Goal: Understand process/instructions: Learn how to perform a task or action

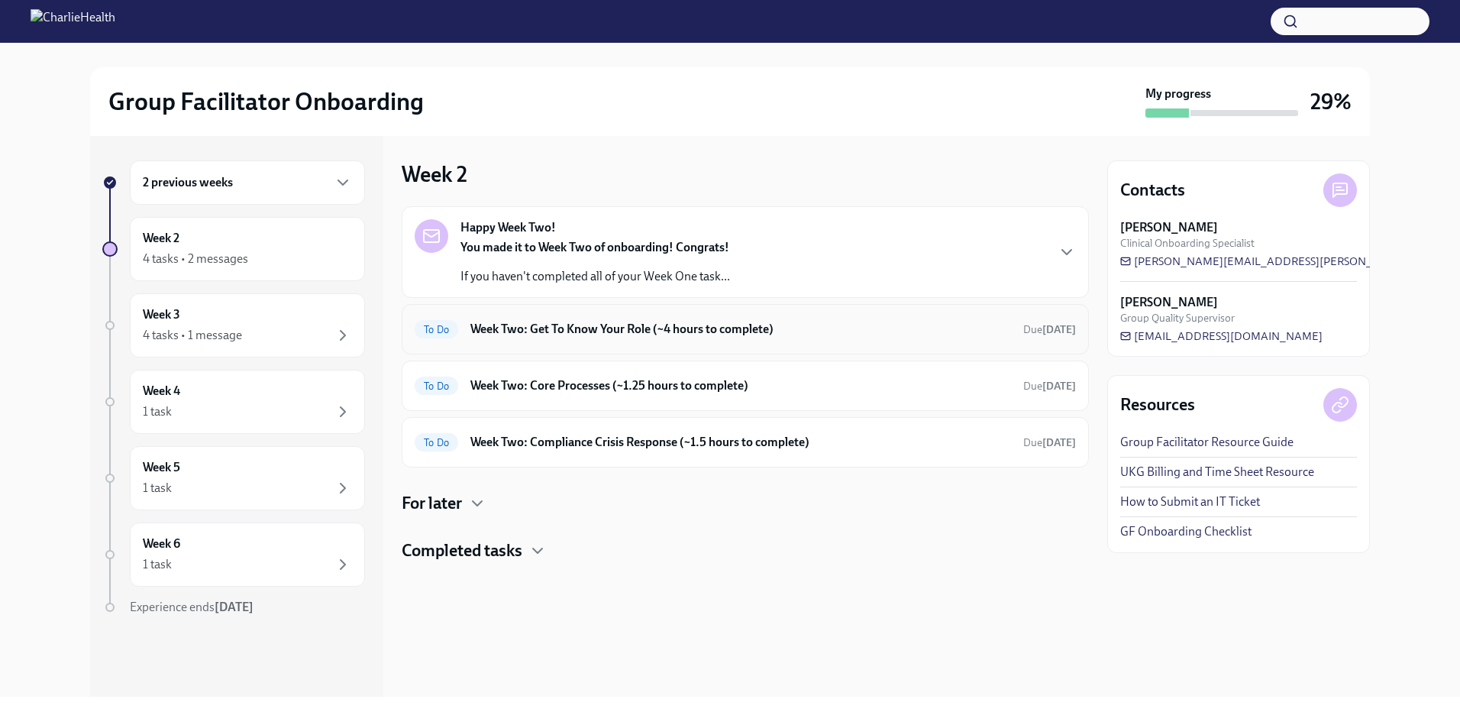
click at [590, 334] on h6 "Week Two: Get To Know Your Role (~4 hours to complete)" at bounding box center [740, 329] width 541 height 17
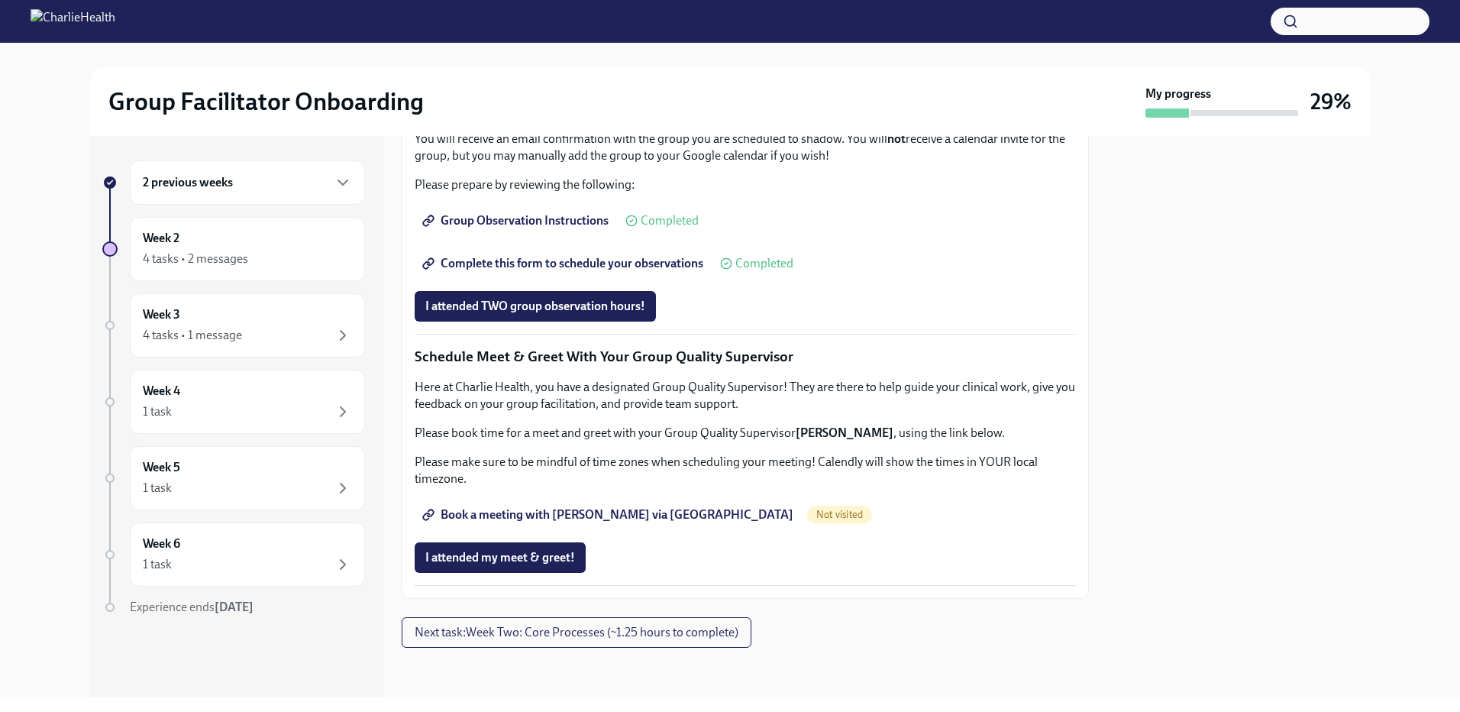
scroll to position [1367, 0]
click at [596, 260] on span "Complete this form to schedule your observations" at bounding box center [564, 263] width 278 height 15
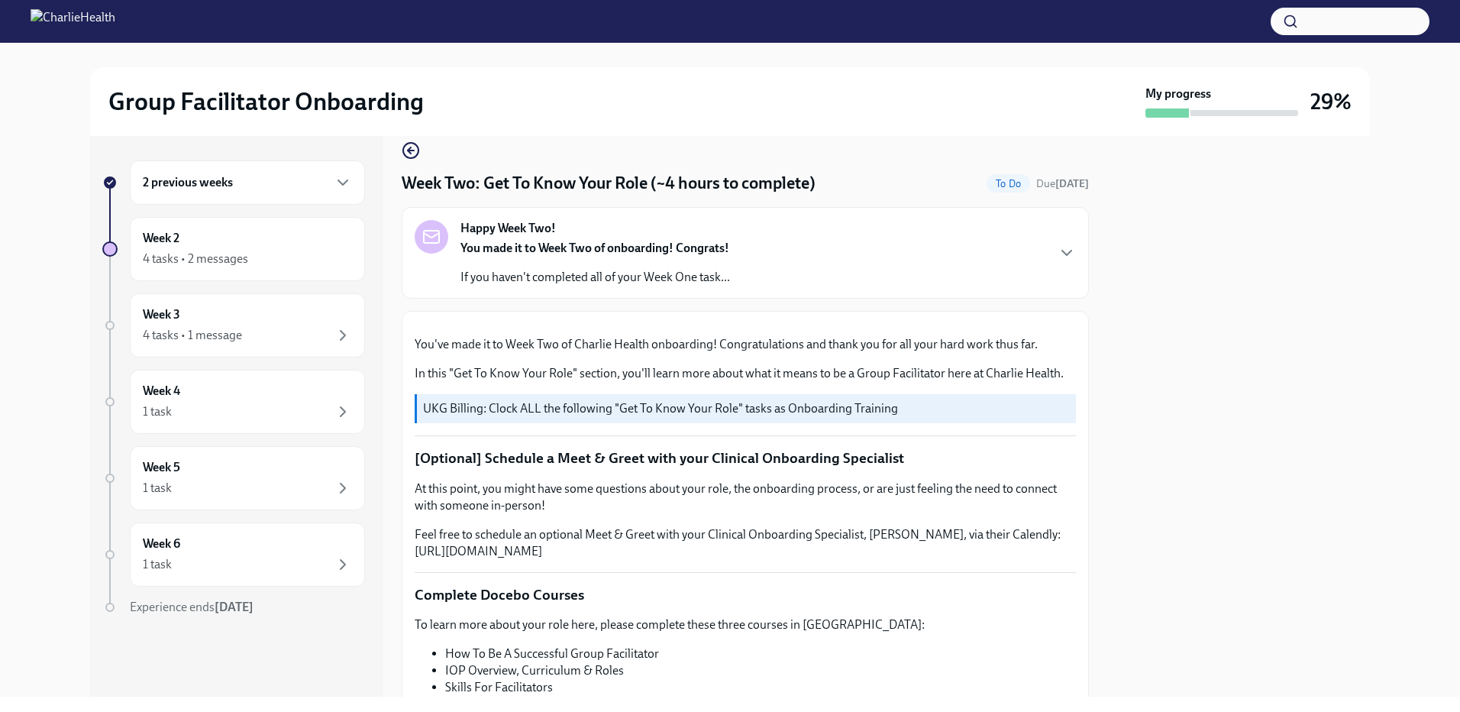
scroll to position [0, 0]
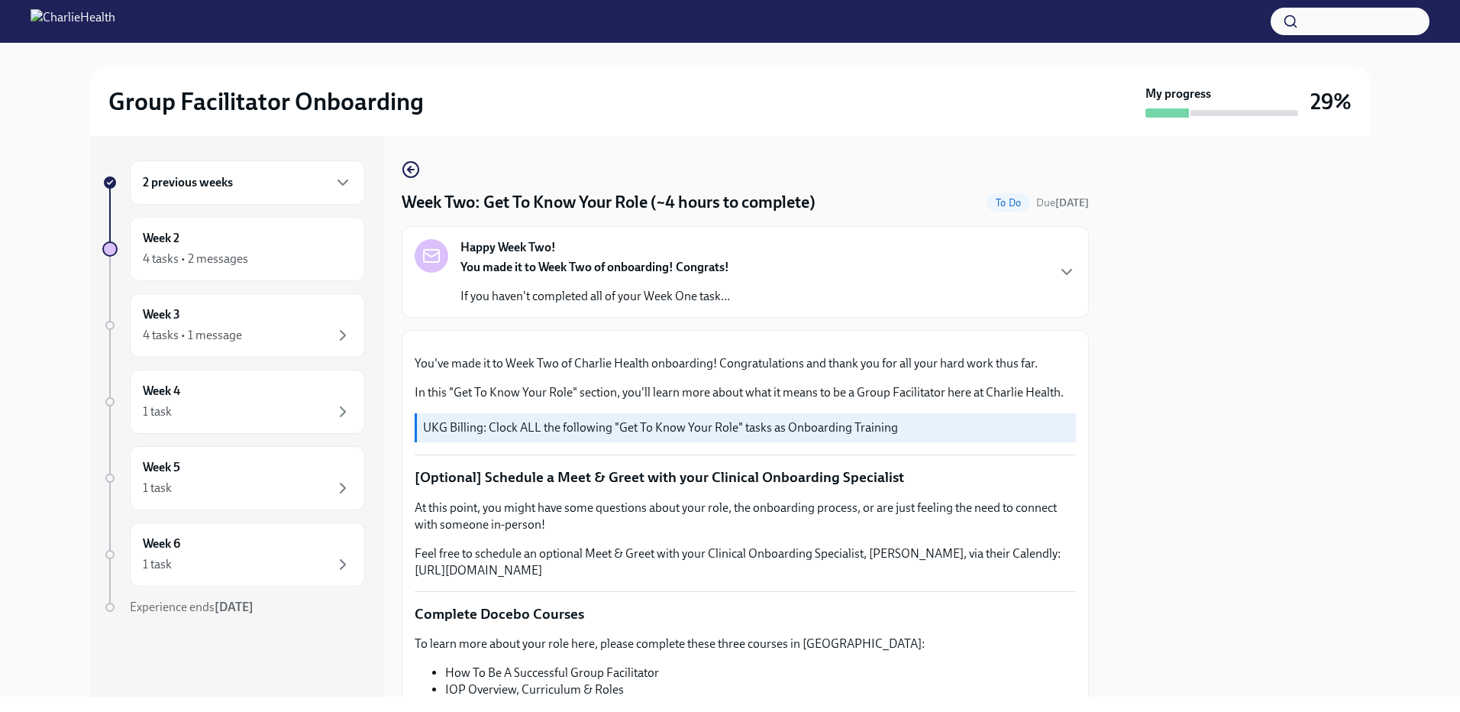
click at [317, 180] on div "2 previous weeks" at bounding box center [247, 182] width 209 height 18
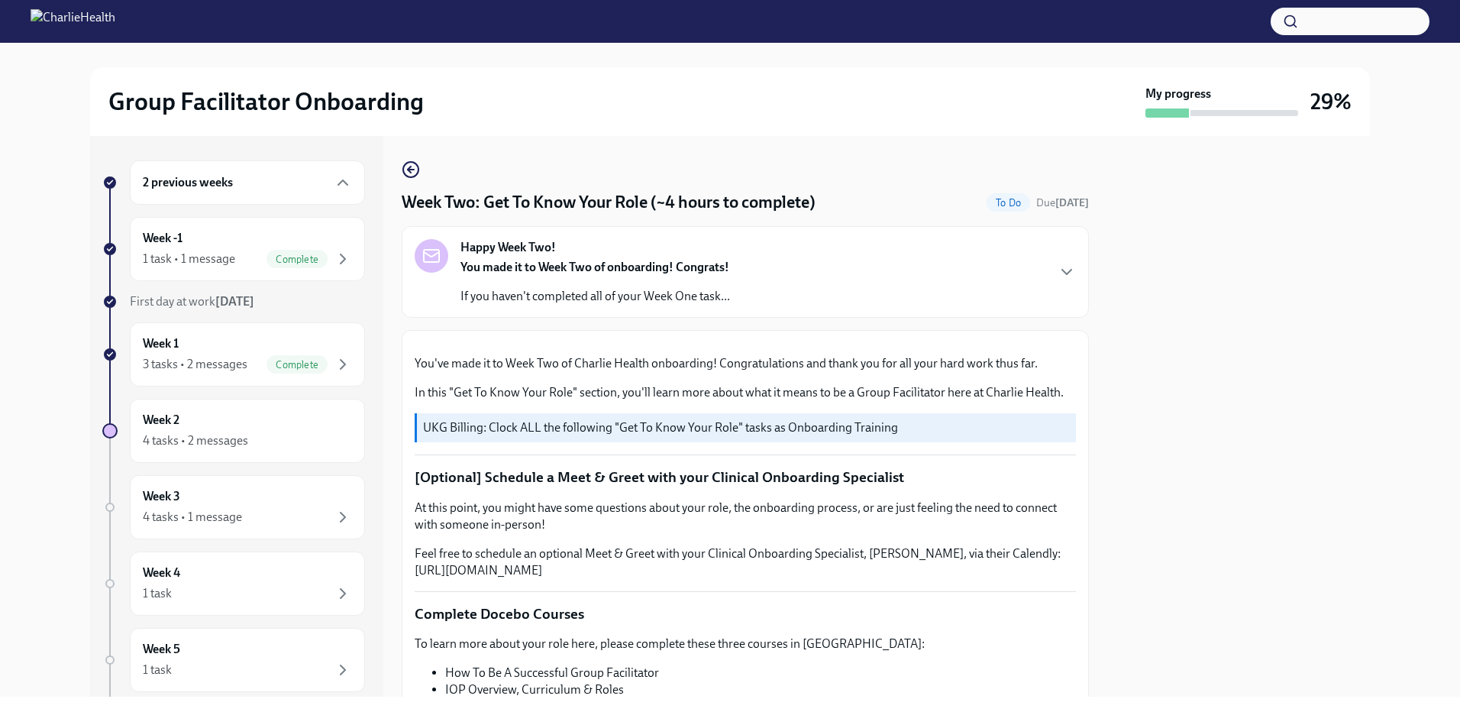
click at [916, 270] on div "Happy Week Two! You made it to Week Two of onboarding! Congrats! If you haven't…" at bounding box center [745, 272] width 661 height 66
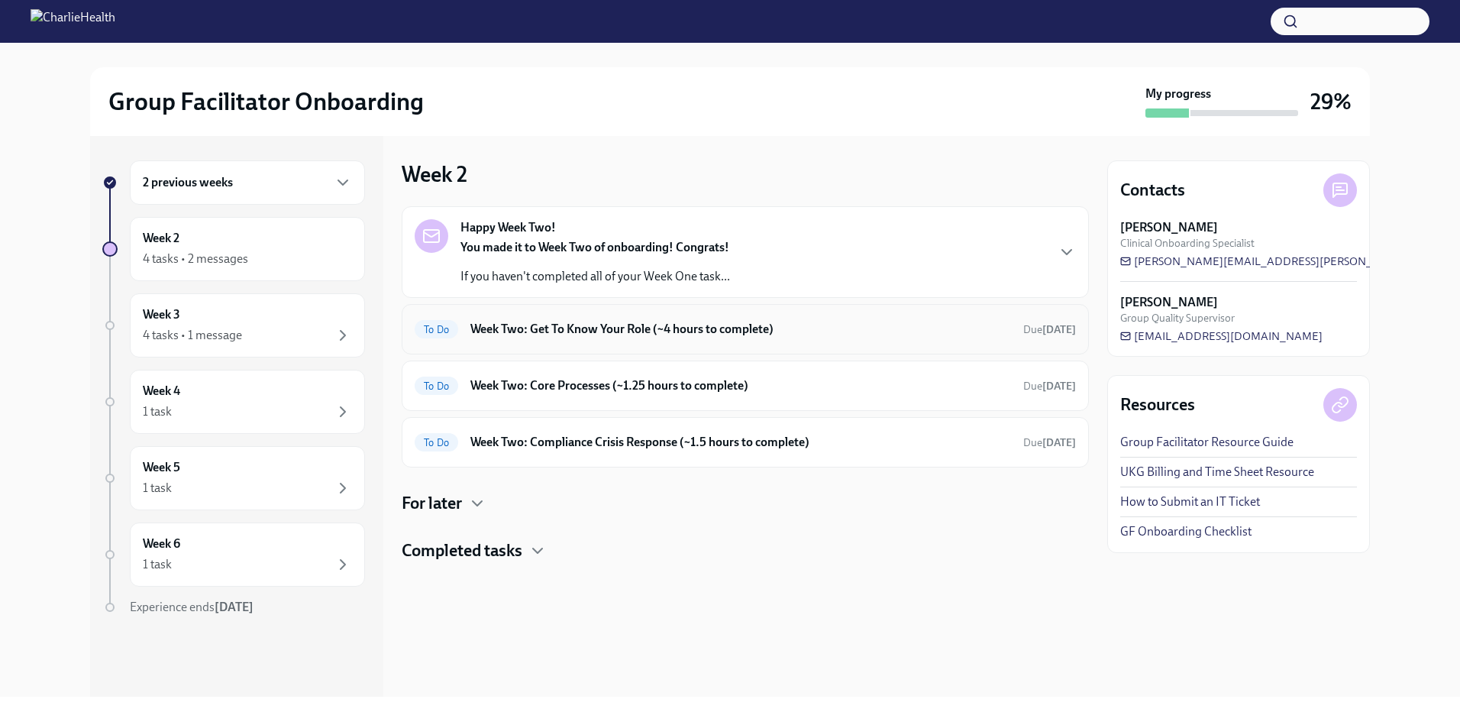
click at [577, 309] on div "To Do Week Two: Get To Know Your Role (~4 hours to complete) Due [DATE]" at bounding box center [745, 329] width 687 height 50
click at [716, 329] on h6 "Week Two: Get To Know Your Role (~4 hours to complete)" at bounding box center [740, 329] width 541 height 17
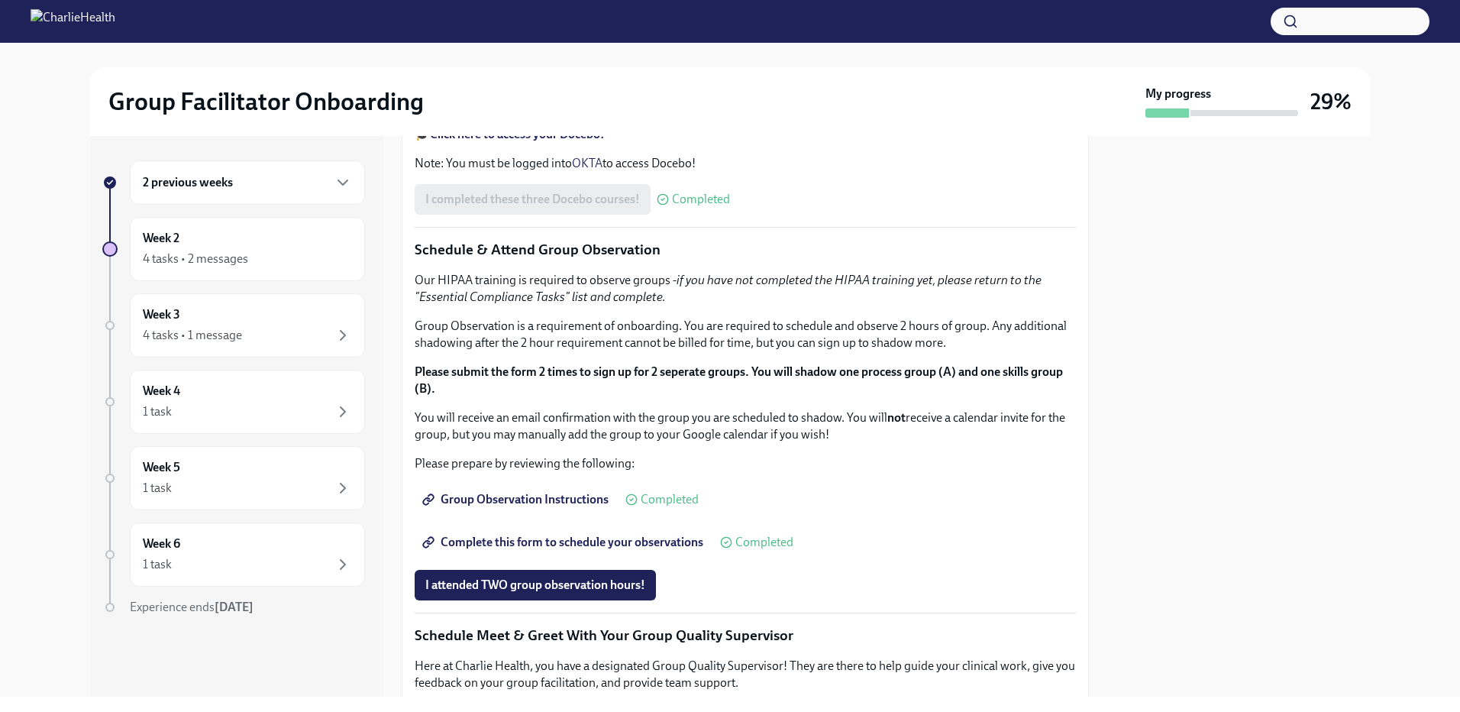
scroll to position [840, 0]
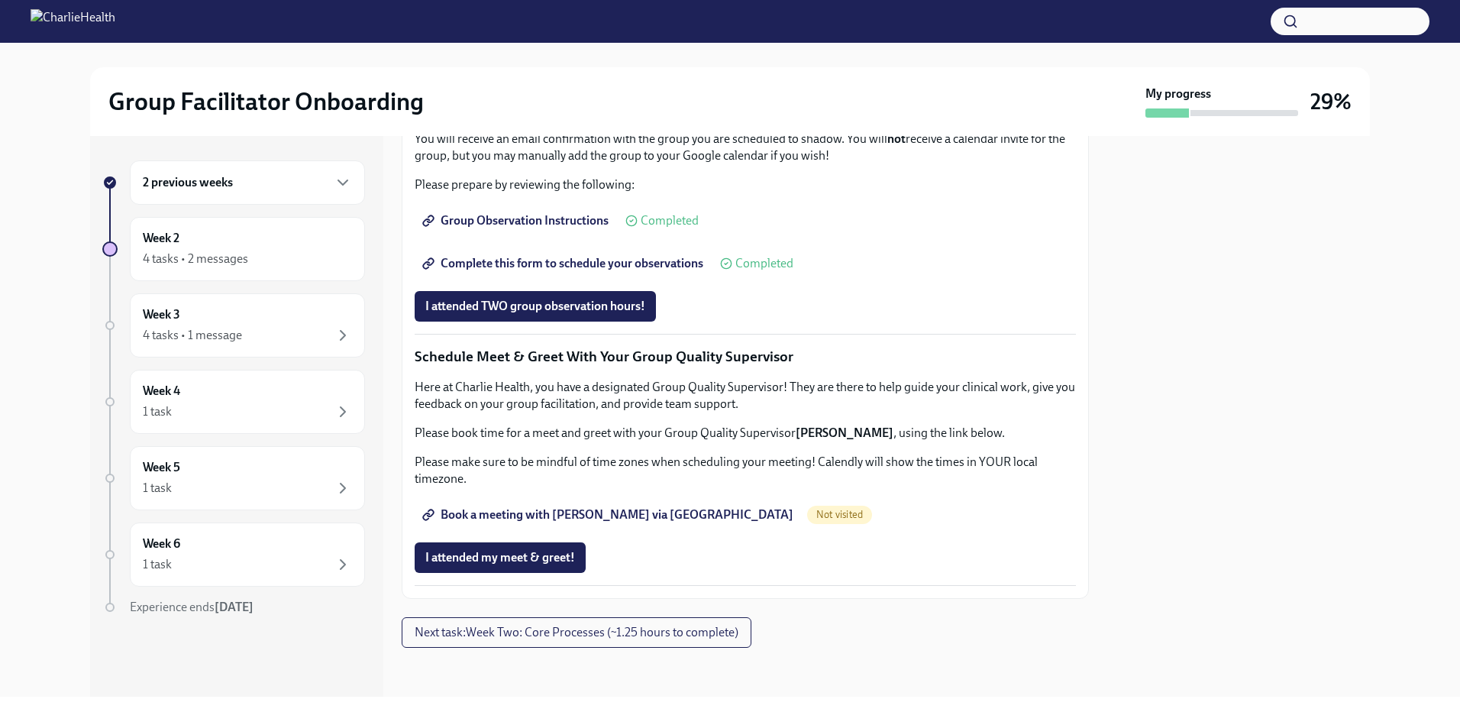
scroll to position [1367, 0]
click at [692, 631] on span "Next task : Week Two: Core Processes (~1.25 hours to complete)" at bounding box center [577, 632] width 324 height 15
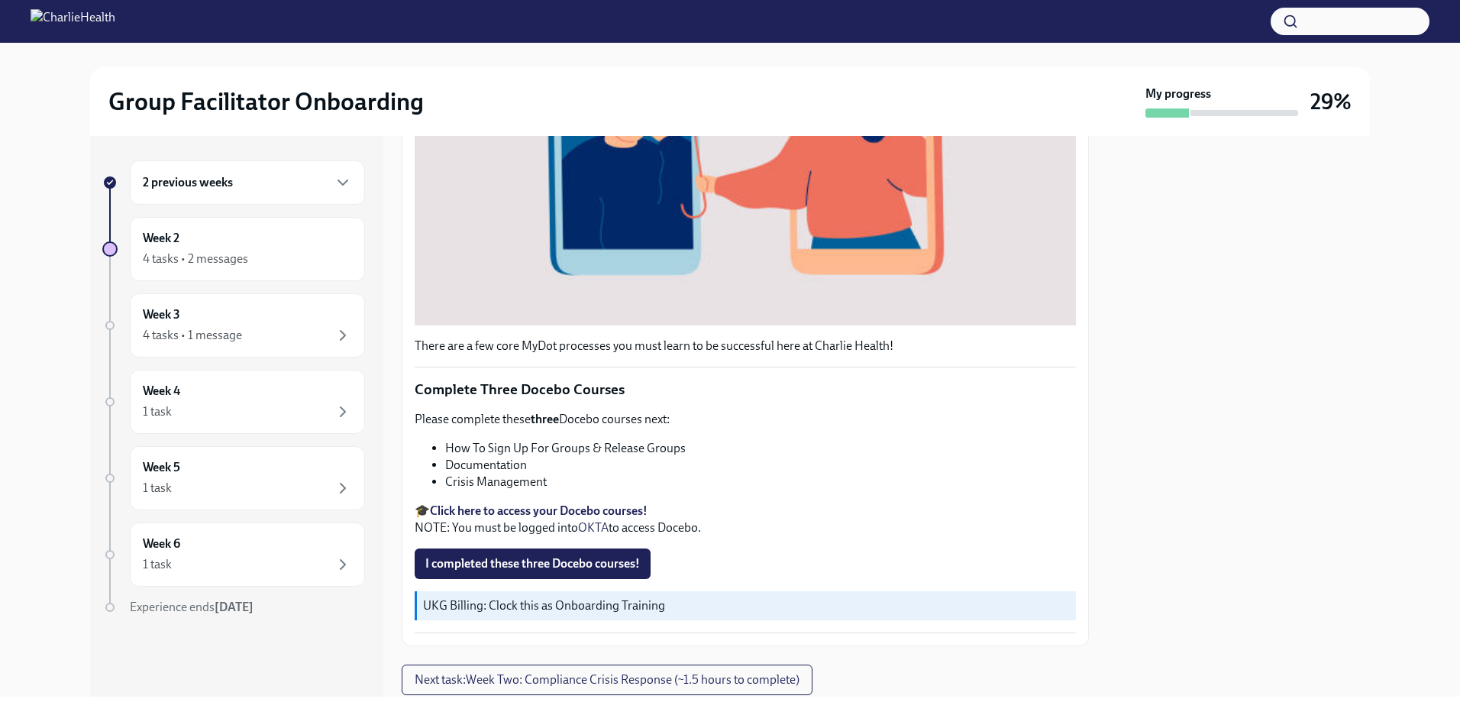
scroll to position [499, 0]
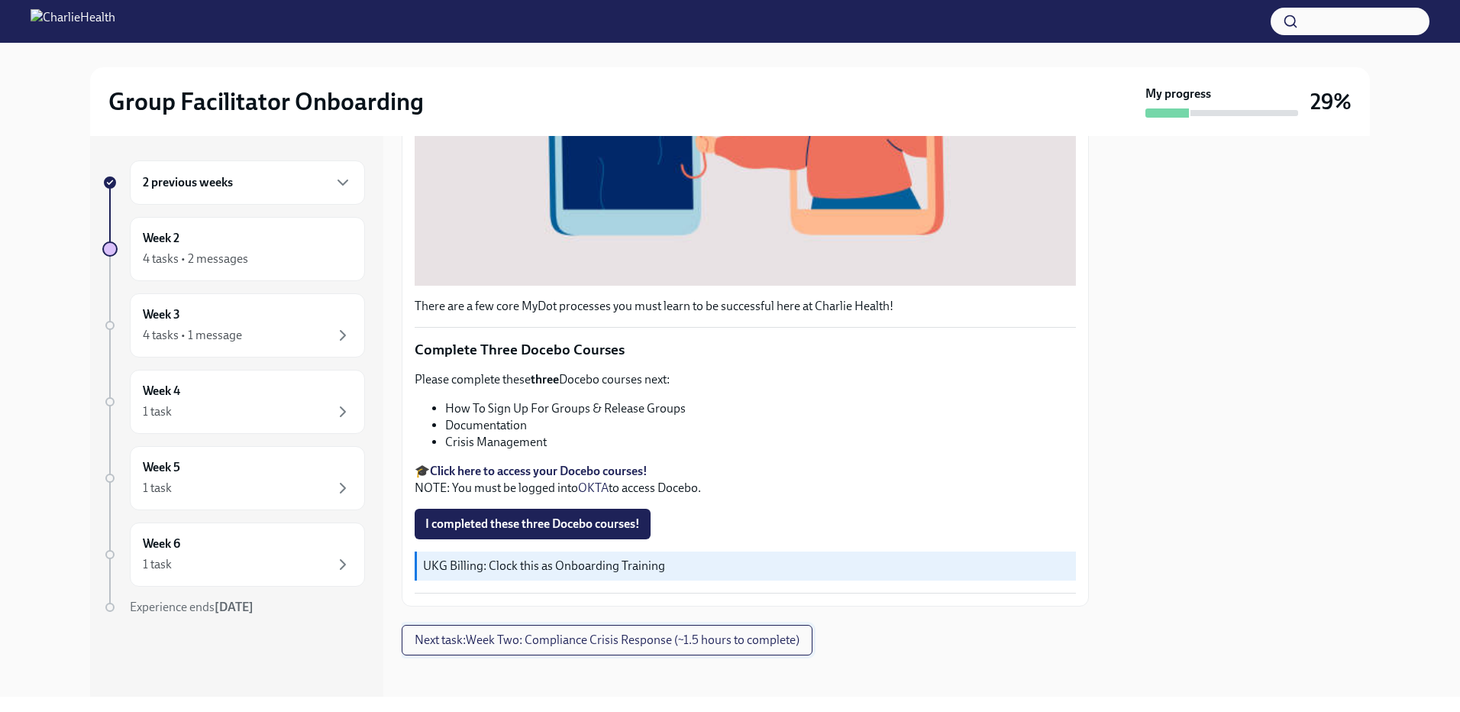
click at [659, 632] on span "Next task : Week Two: Compliance Crisis Response (~1.5 hours to complete)" at bounding box center [607, 639] width 385 height 15
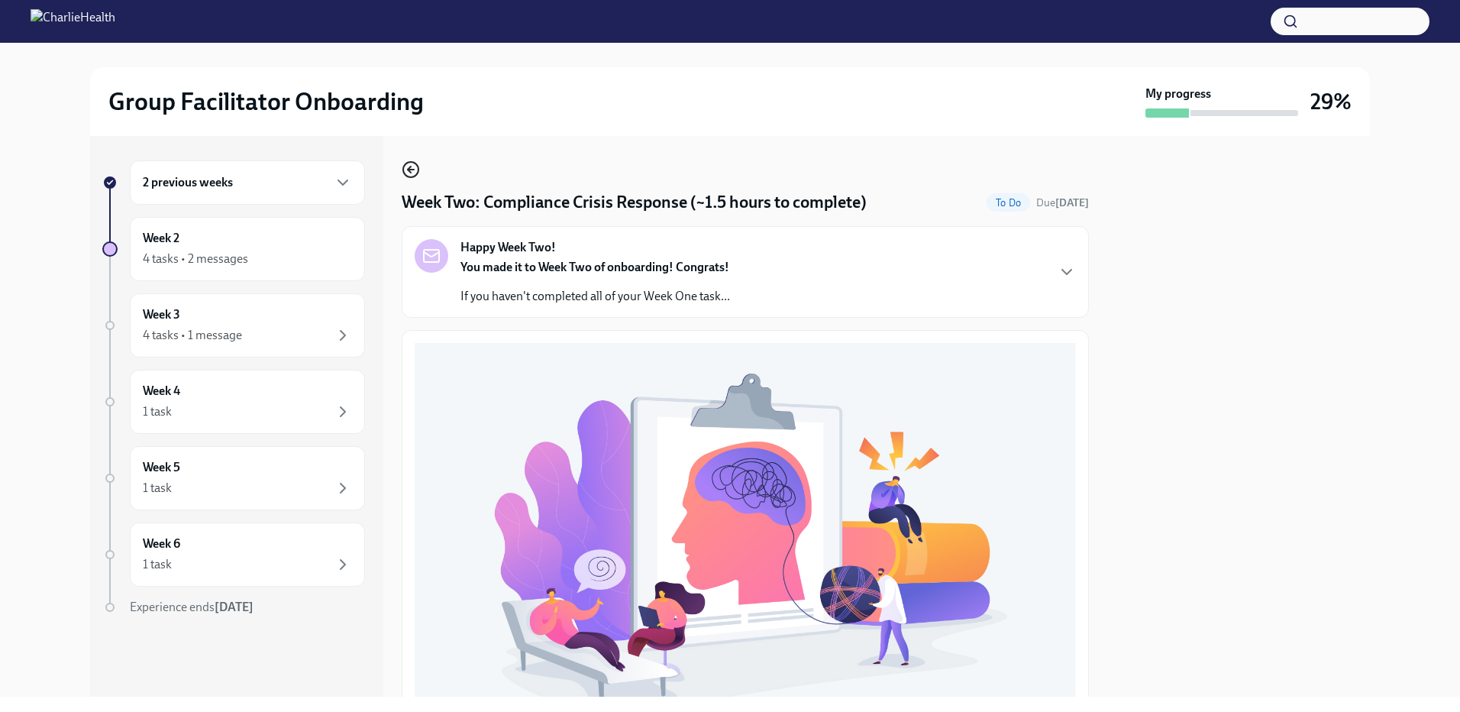
click at [402, 165] on icon "button" at bounding box center [411, 169] width 18 height 18
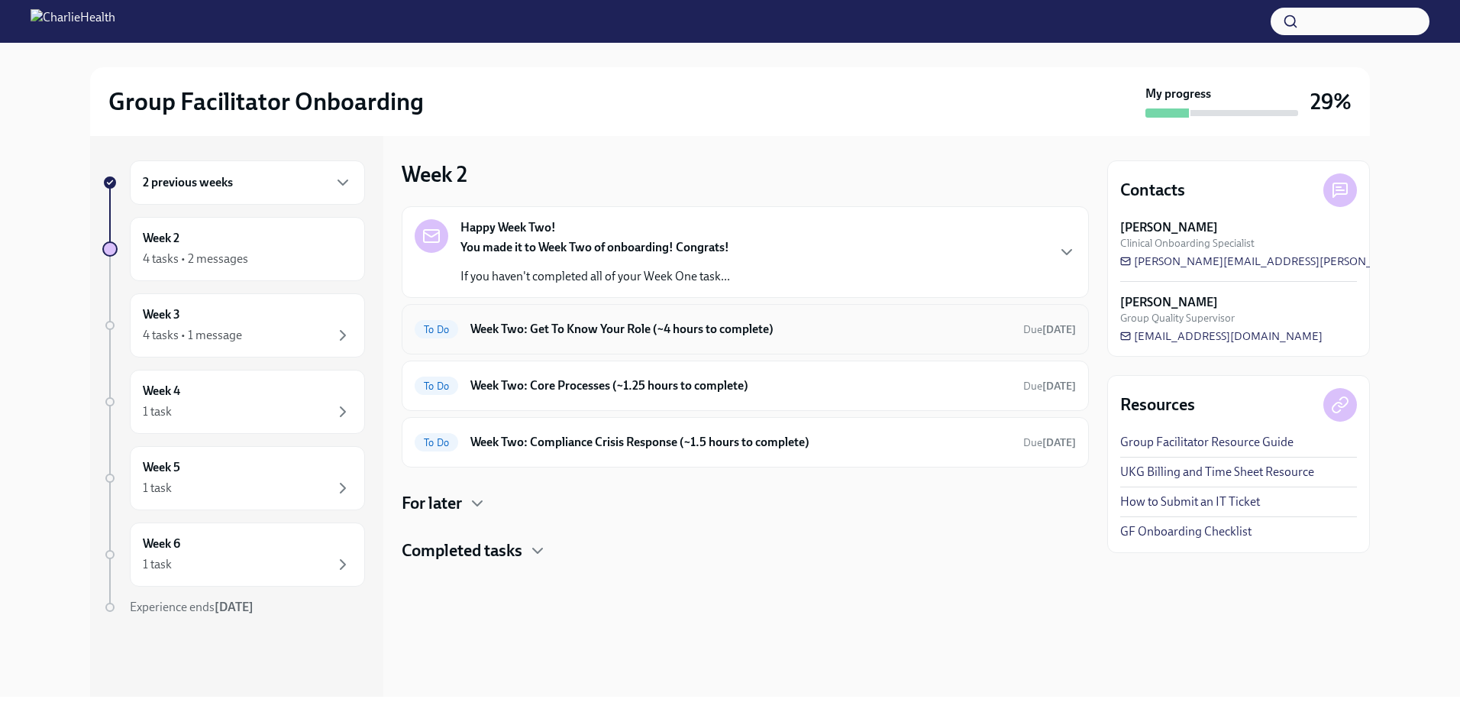
click at [493, 333] on h6 "Week Two: Get To Know Your Role (~4 hours to complete)" at bounding box center [740, 329] width 541 height 17
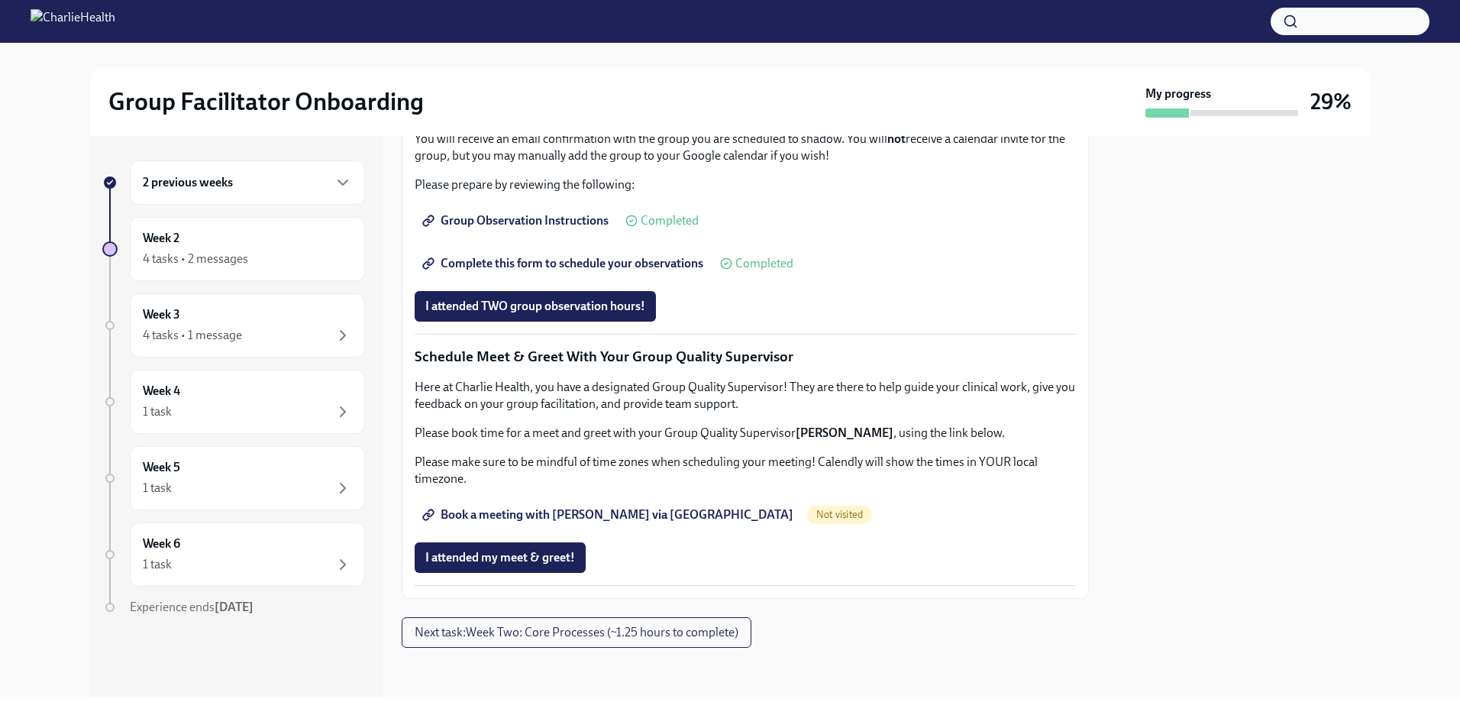
scroll to position [1367, 0]
click at [527, 260] on span "Complete this form to schedule your observations" at bounding box center [564, 263] width 278 height 15
